Goal: Complete application form: Complete application form

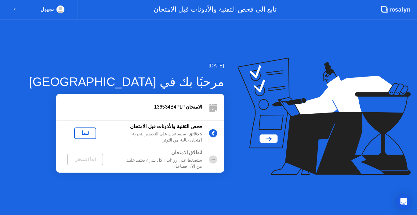
click at [81, 136] on div "لنبدأ" at bounding box center [85, 133] width 17 height 5
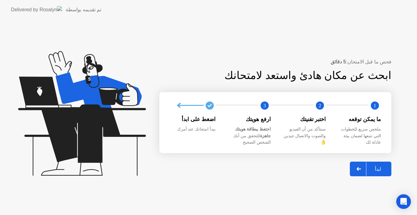
click at [375, 162] on button "ابدأ" at bounding box center [369, 169] width 41 height 15
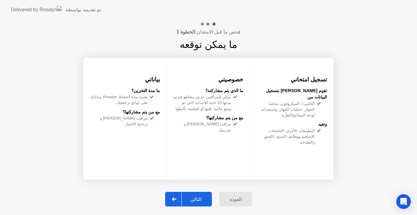
click at [196, 201] on div "التالي" at bounding box center [195, 199] width 28 height 6
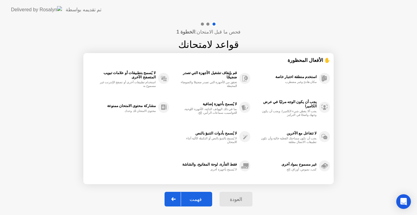
click at [196, 201] on div "فهمت" at bounding box center [195, 199] width 29 height 6
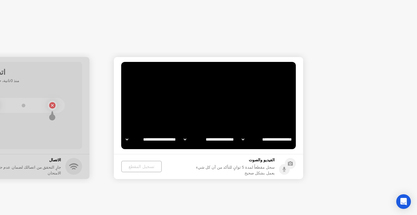
select select "**********"
select select "*******"
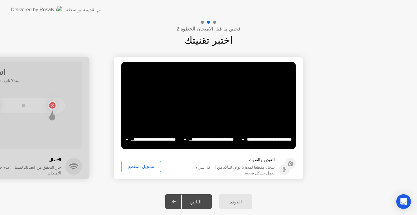
click at [139, 170] on button "تسجيل المقطع" at bounding box center [141, 167] width 40 height 12
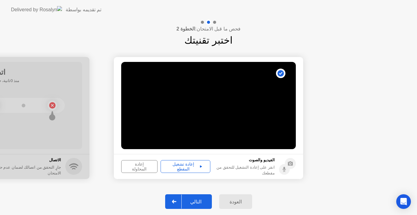
click at [182, 172] on button "إعادة تشغيل المقطع" at bounding box center [185, 166] width 50 height 13
click at [197, 202] on div "التالي" at bounding box center [195, 202] width 28 height 6
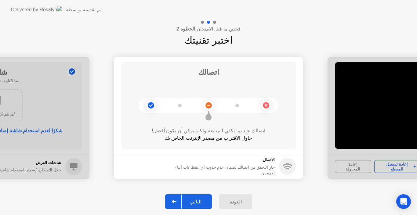
click at [197, 202] on div "التالي" at bounding box center [195, 202] width 28 height 6
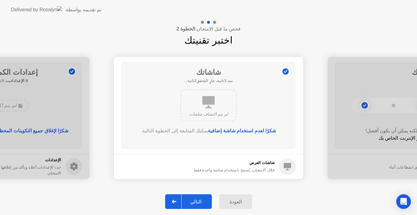
click at [197, 202] on div "التالي" at bounding box center [195, 202] width 28 height 6
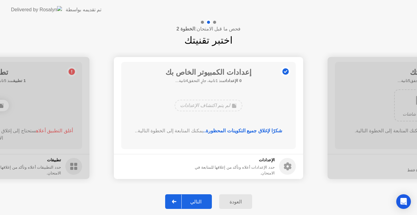
click at [197, 202] on div "التالي" at bounding box center [195, 202] width 28 height 6
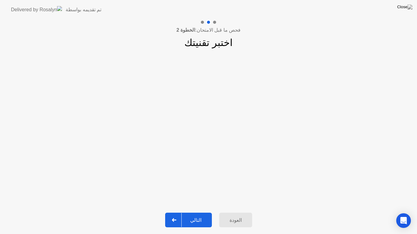
click at [232, 215] on div "العودة" at bounding box center [235, 220] width 29 height 6
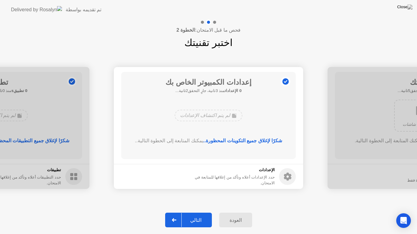
click at [194, 215] on div "التالي" at bounding box center [195, 220] width 28 height 6
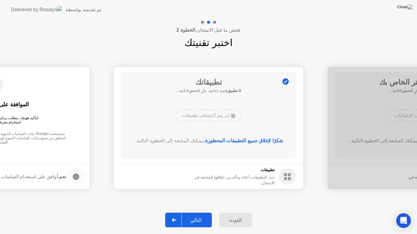
click at [194, 215] on div "التالي" at bounding box center [195, 220] width 28 height 6
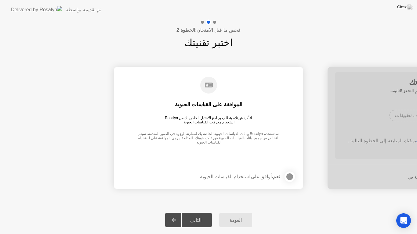
click at [288, 175] on div at bounding box center [289, 176] width 7 height 7
click at [196, 215] on button "التالي" at bounding box center [188, 220] width 47 height 15
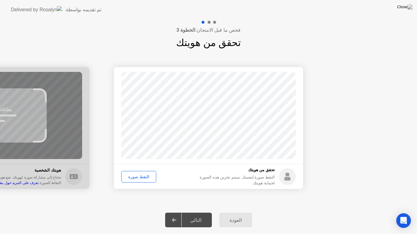
click at [136, 179] on div "التقط صورة" at bounding box center [138, 176] width 31 height 5
click at [193, 215] on div "التالي" at bounding box center [195, 220] width 28 height 6
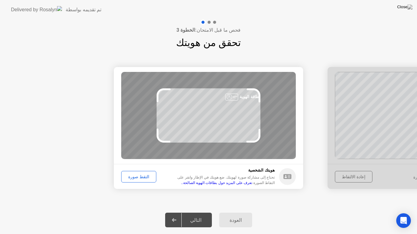
click at [145, 178] on div "التقط صورة" at bounding box center [138, 176] width 31 height 5
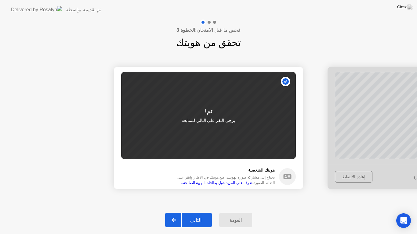
click at [200, 215] on div "التالي" at bounding box center [195, 220] width 28 height 6
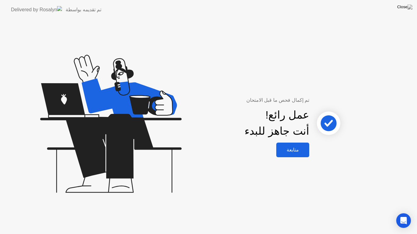
click at [297, 153] on div "متابعة" at bounding box center [292, 150] width 29 height 6
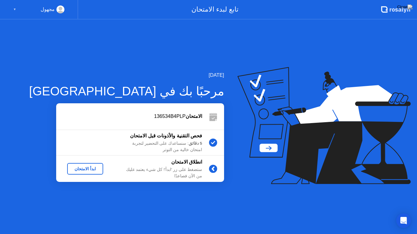
click at [79, 170] on div "ابدأ الامتحان" at bounding box center [85, 168] width 31 height 5
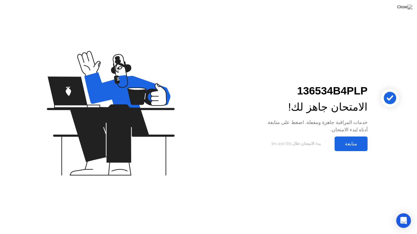
click at [348, 150] on button "متابعة" at bounding box center [350, 144] width 33 height 15
